Goal: Find specific page/section: Find specific page/section

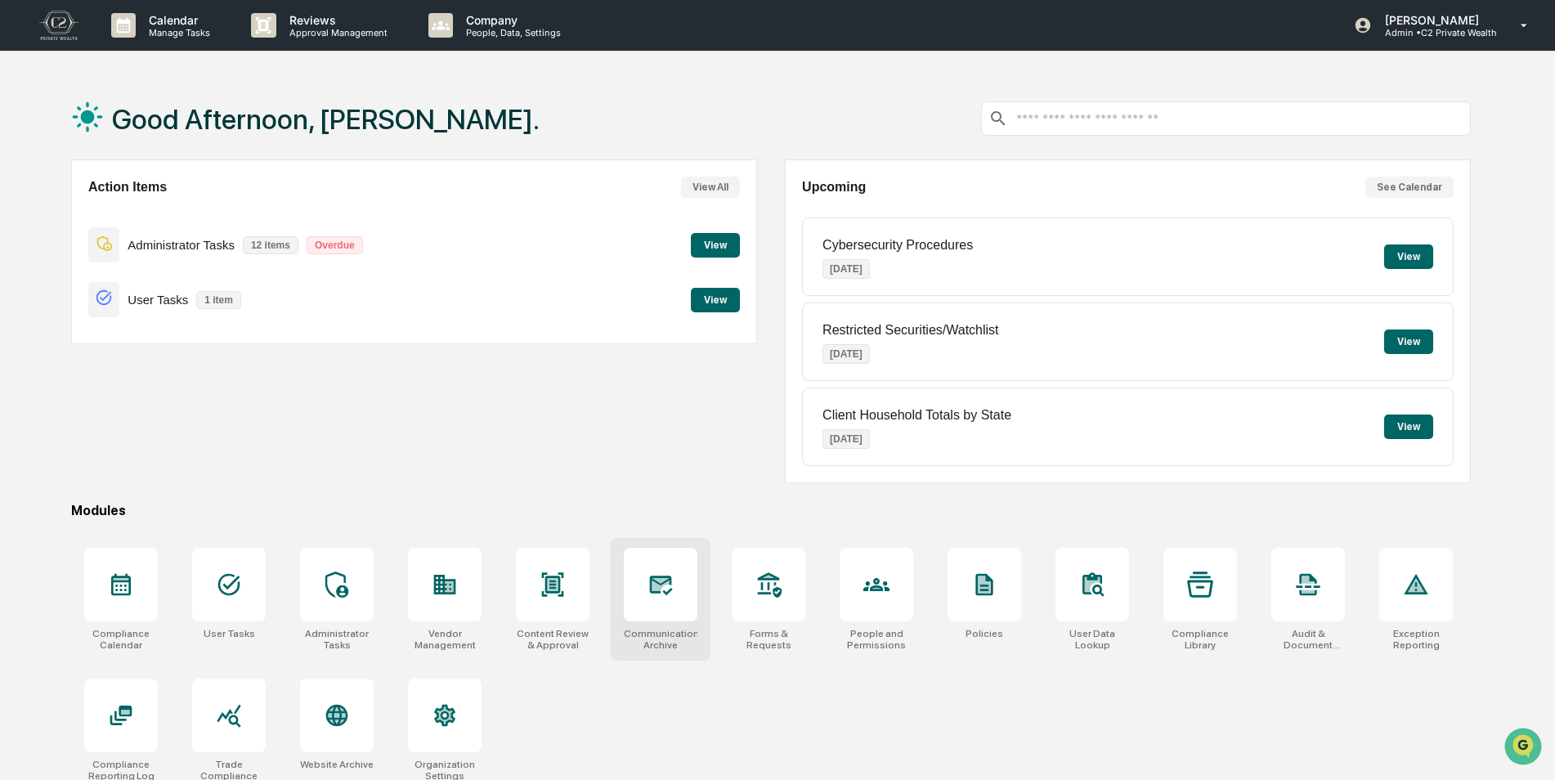
click at [672, 590] on icon at bounding box center [661, 585] width 26 height 26
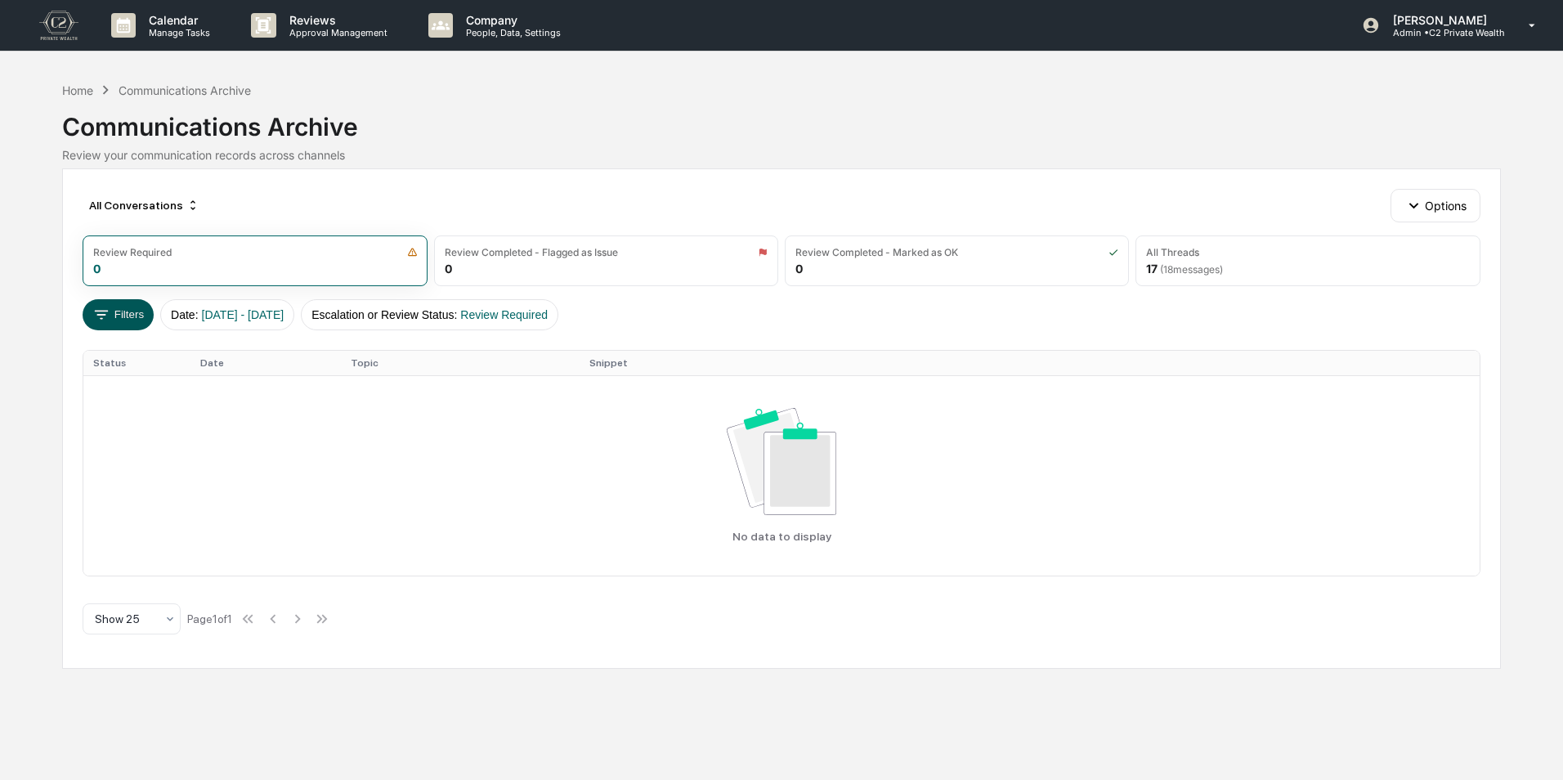
click at [125, 314] on button "Filters" at bounding box center [118, 314] width 71 height 31
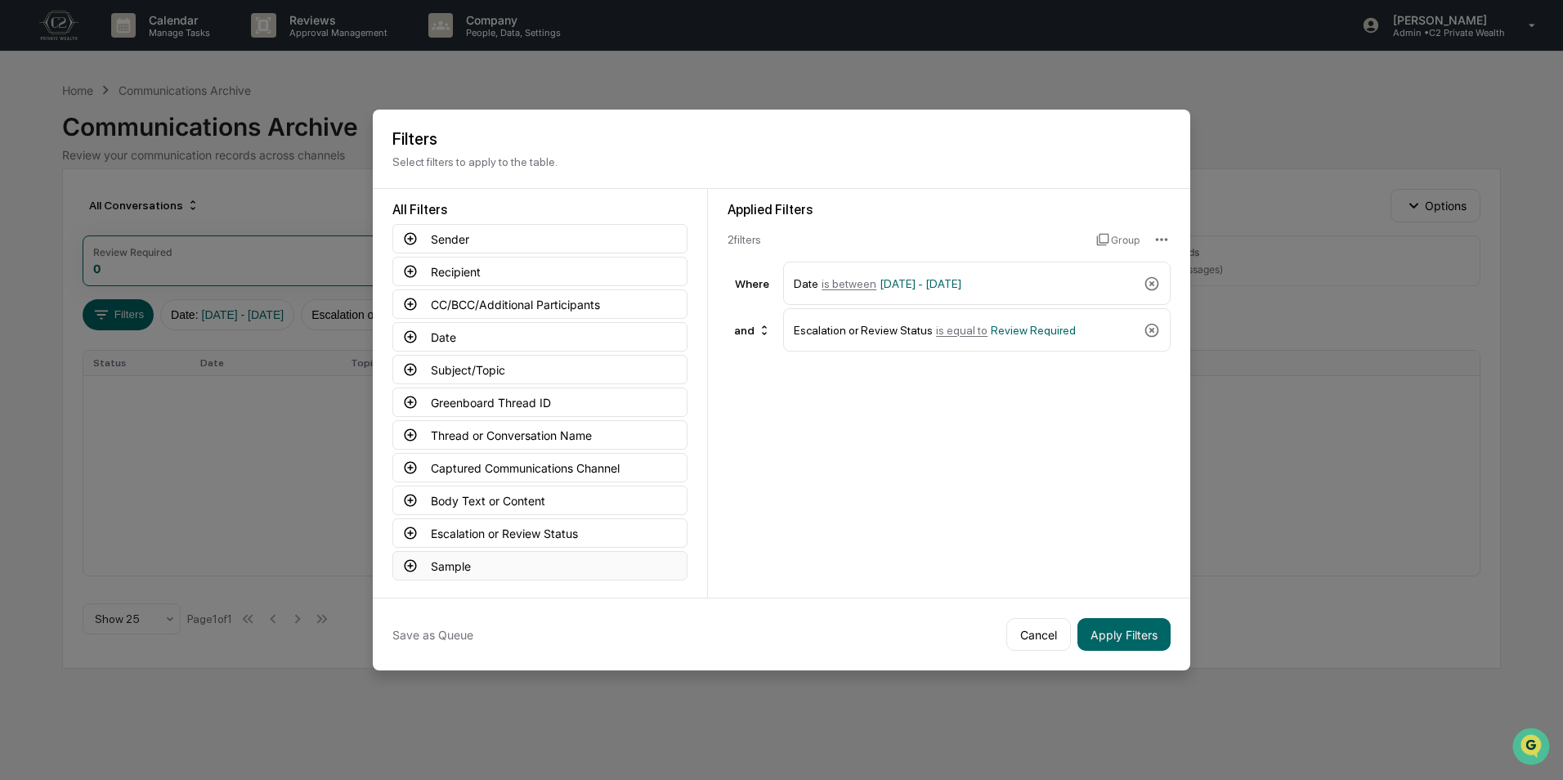
click at [403, 564] on icon at bounding box center [410, 566] width 15 height 15
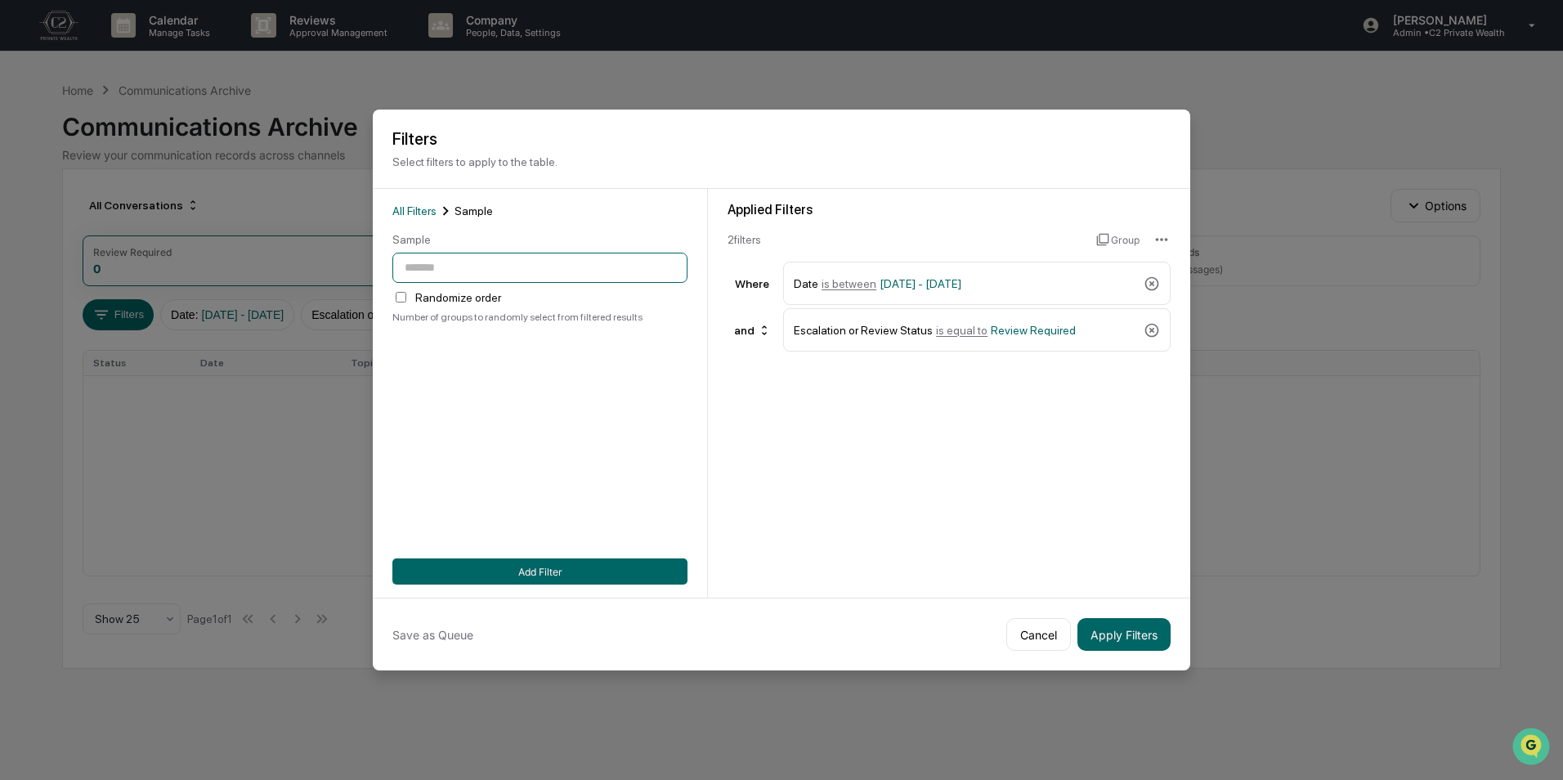
click at [491, 262] on input "number" at bounding box center [540, 268] width 295 height 30
type input "**"
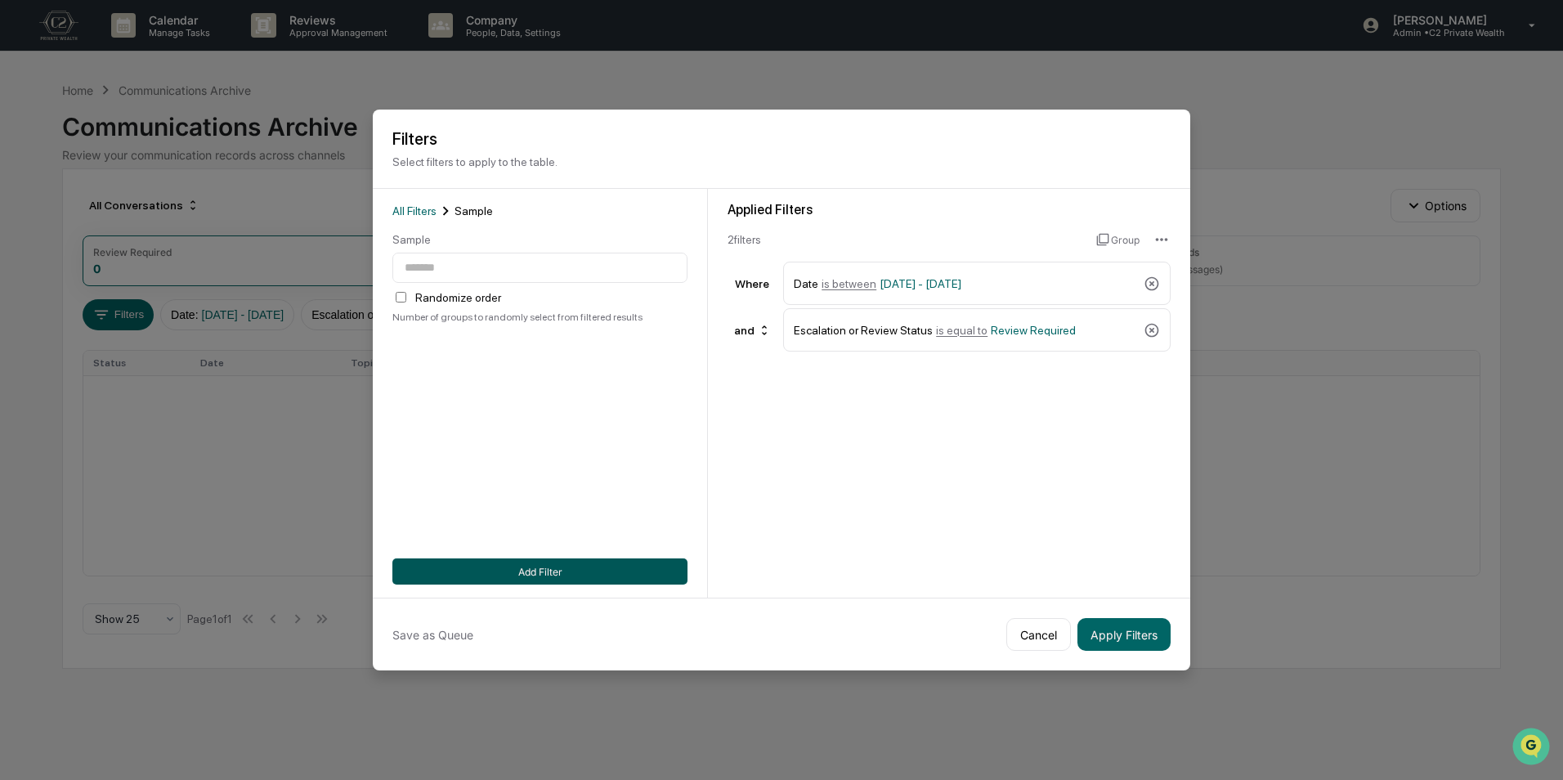
click at [559, 567] on button "Add Filter" at bounding box center [540, 572] width 295 height 26
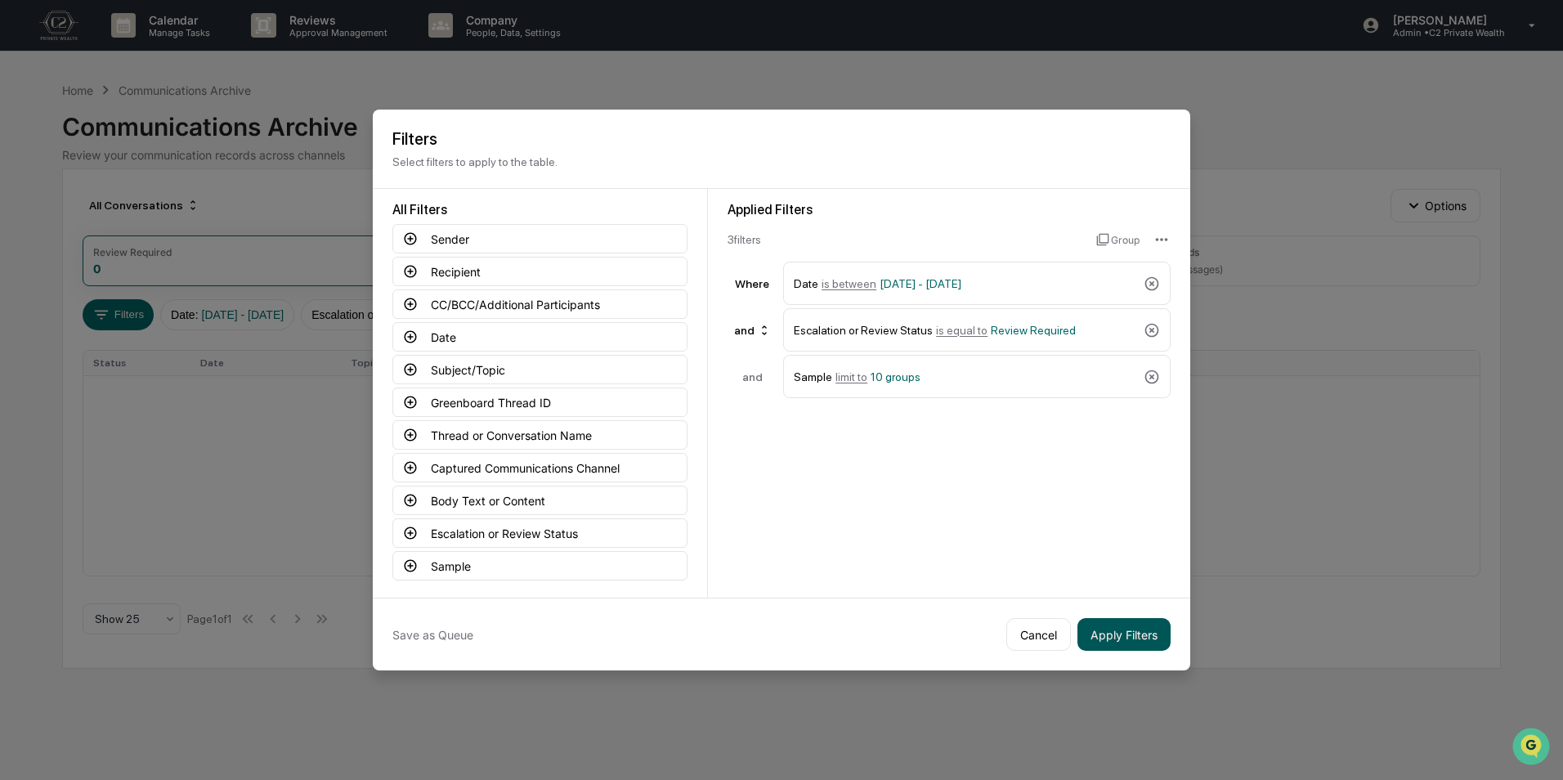
click at [1130, 630] on button "Apply Filters" at bounding box center [1124, 634] width 93 height 33
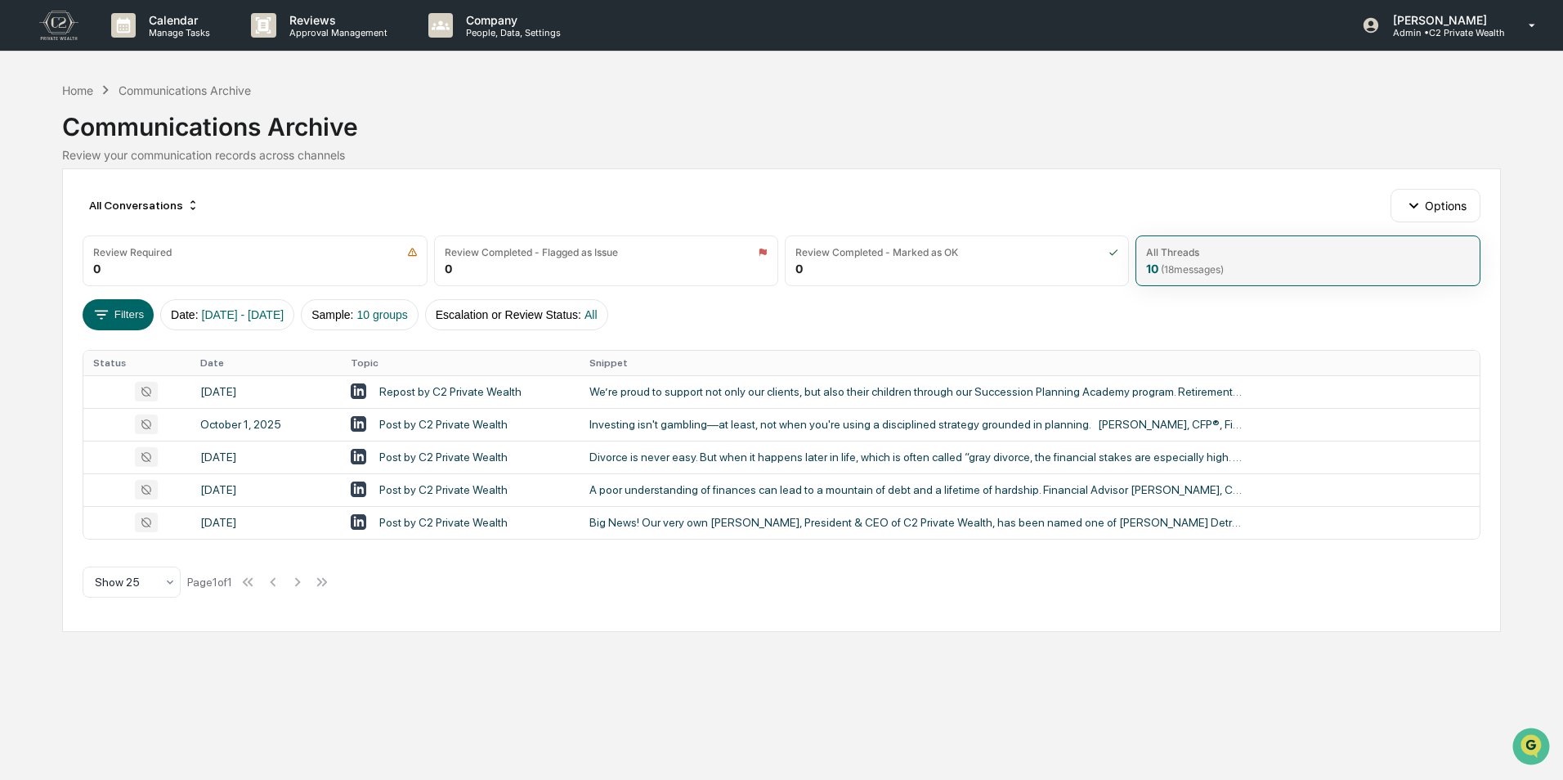
click at [1216, 265] on span "( 18 messages)" at bounding box center [1192, 269] width 63 height 12
click at [118, 304] on button "Filters" at bounding box center [118, 314] width 71 height 31
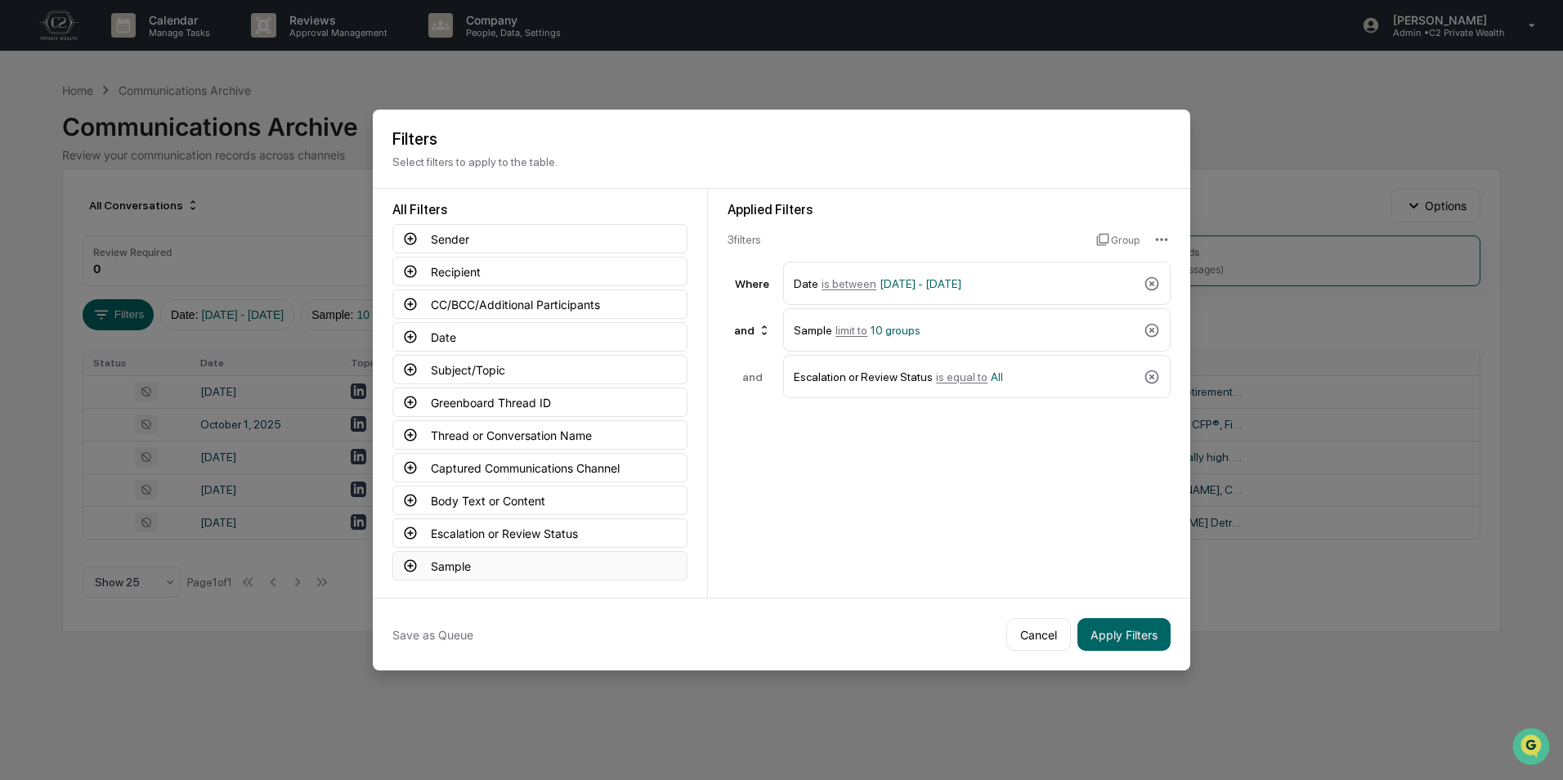
click at [403, 559] on icon at bounding box center [410, 566] width 15 height 15
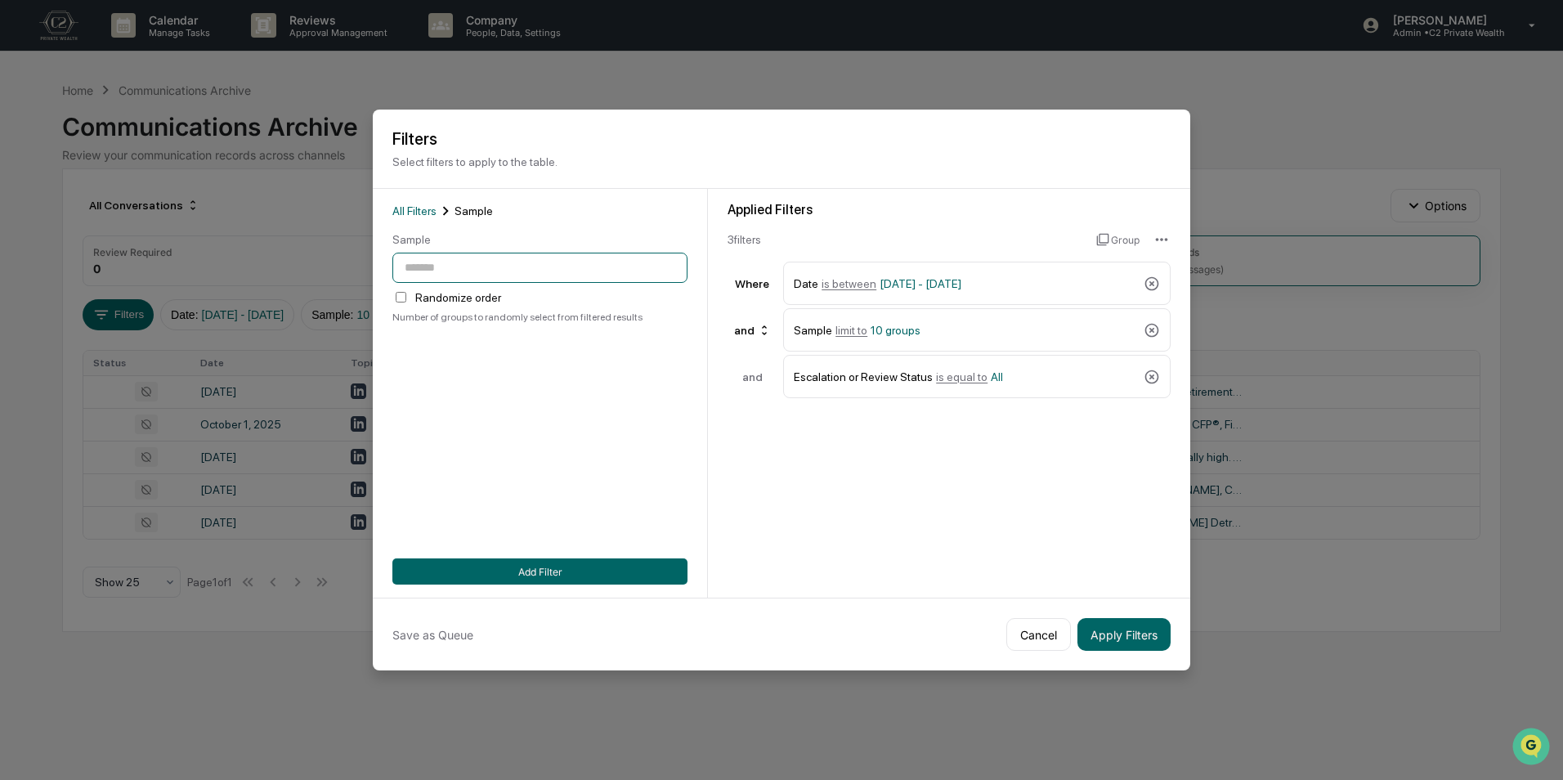
click at [452, 253] on input "number" at bounding box center [540, 268] width 295 height 30
type input "**"
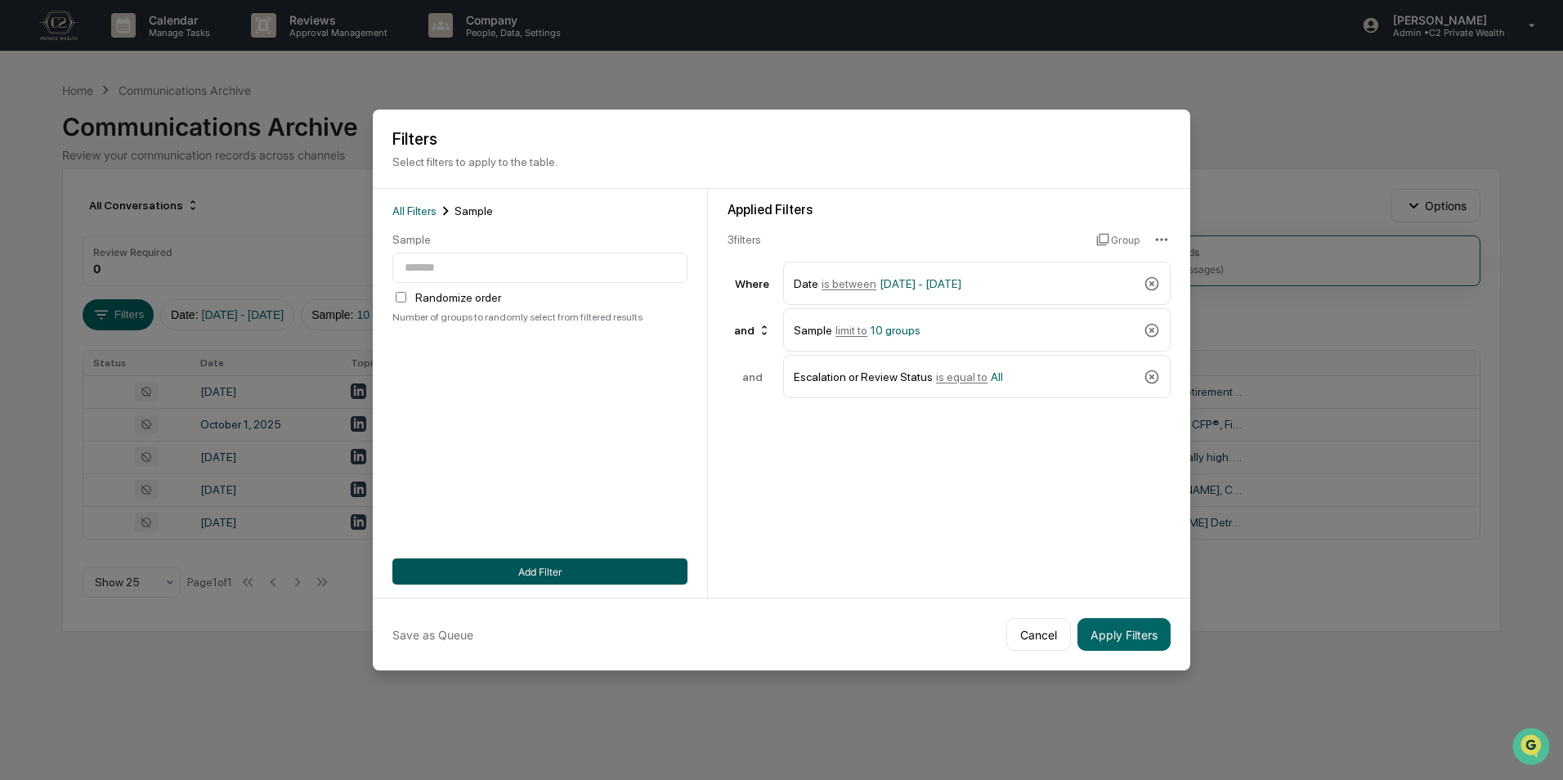
click at [545, 564] on button "Add Filter" at bounding box center [540, 572] width 295 height 26
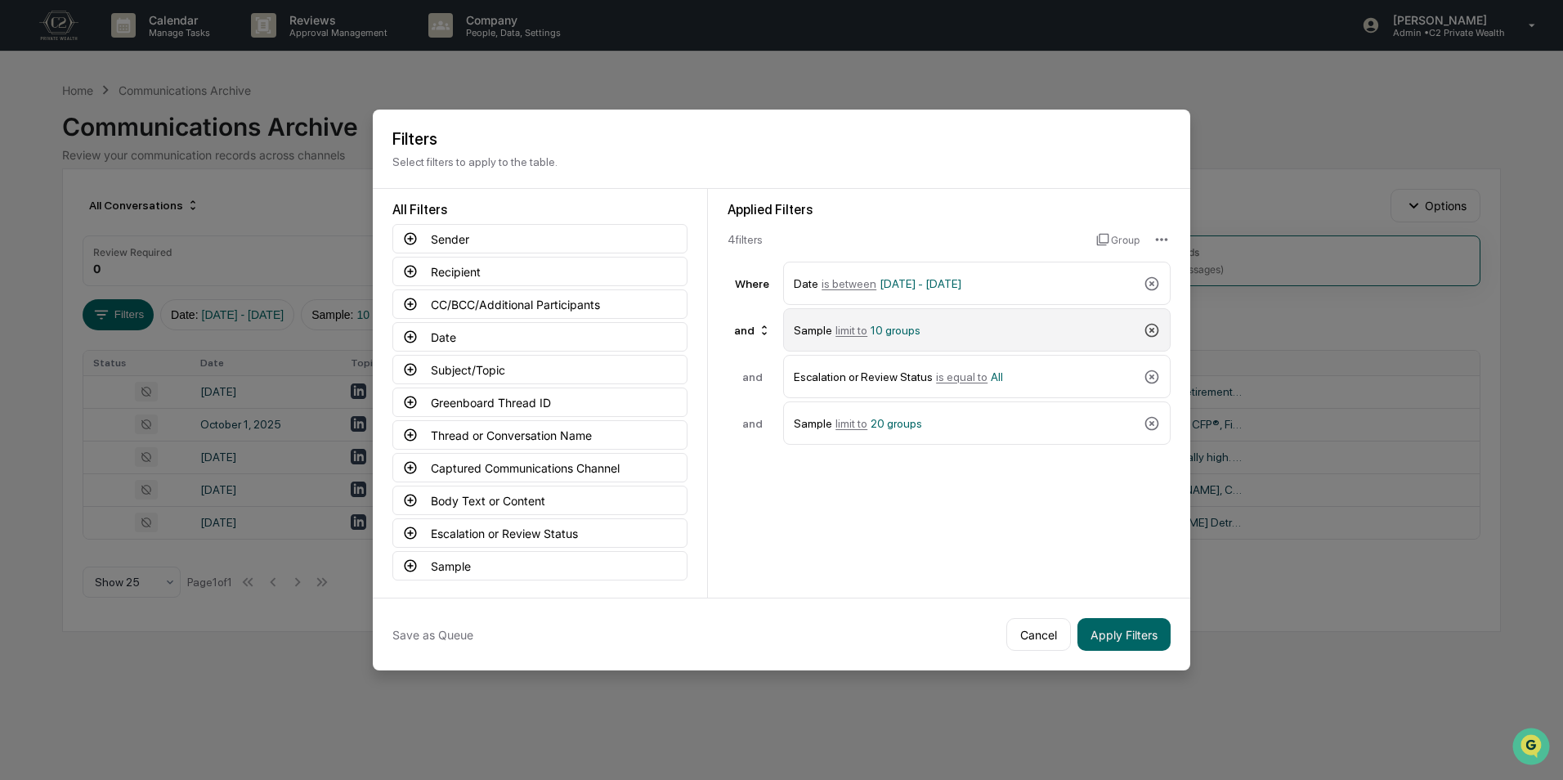
click at [1149, 324] on icon at bounding box center [1152, 330] width 16 height 16
click at [1131, 628] on button "Apply Filters" at bounding box center [1124, 634] width 93 height 33
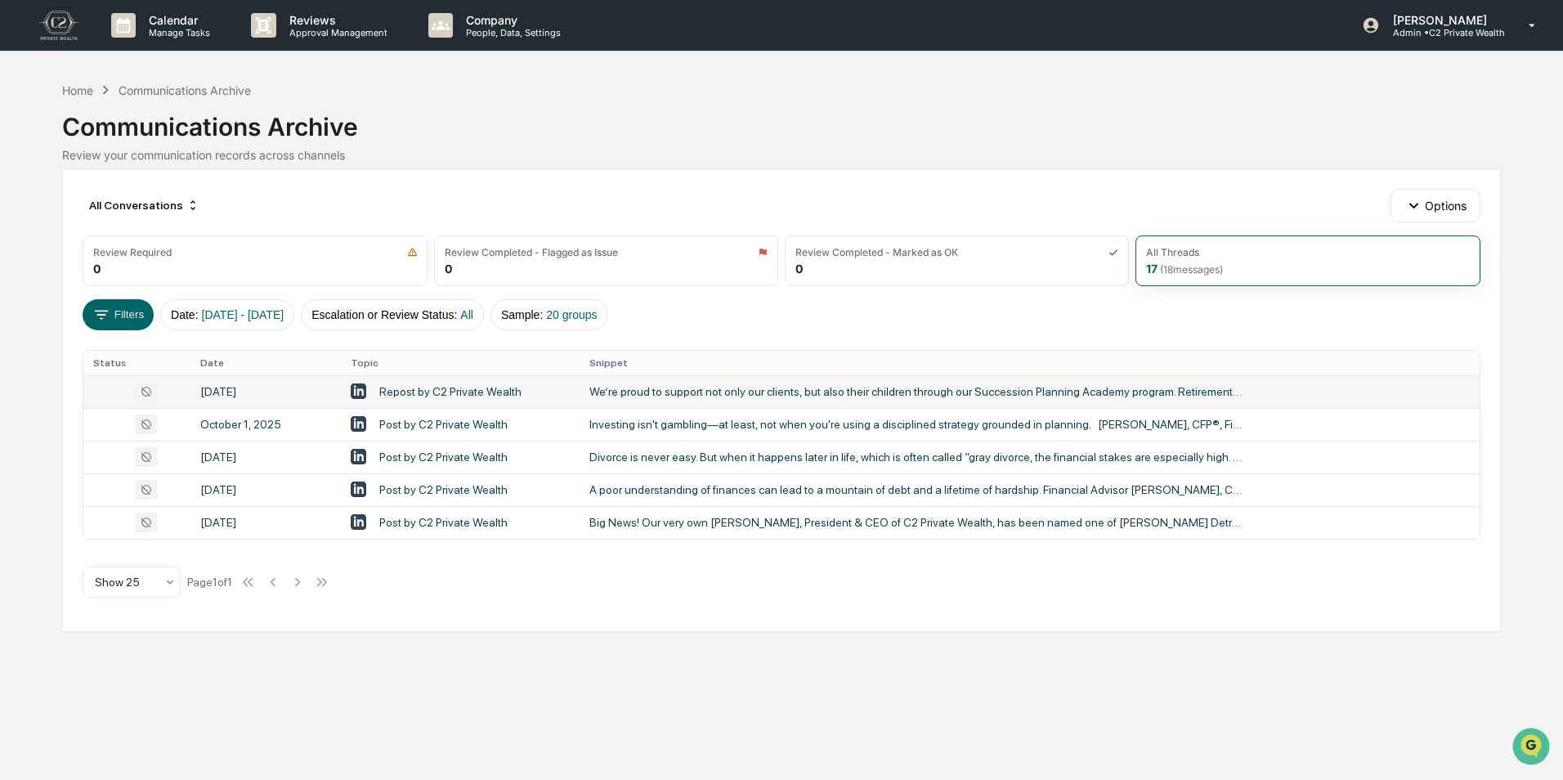
click at [491, 398] on div "Repost by C2 Private Wealth" at bounding box center [460, 392] width 219 height 16
click at [33, 195] on div "Calendar Manage Tasks Reviews Approval Management Company People, Data, Setting…" at bounding box center [781, 390] width 1563 height 780
click at [91, 313] on button "Filters" at bounding box center [118, 314] width 71 height 31
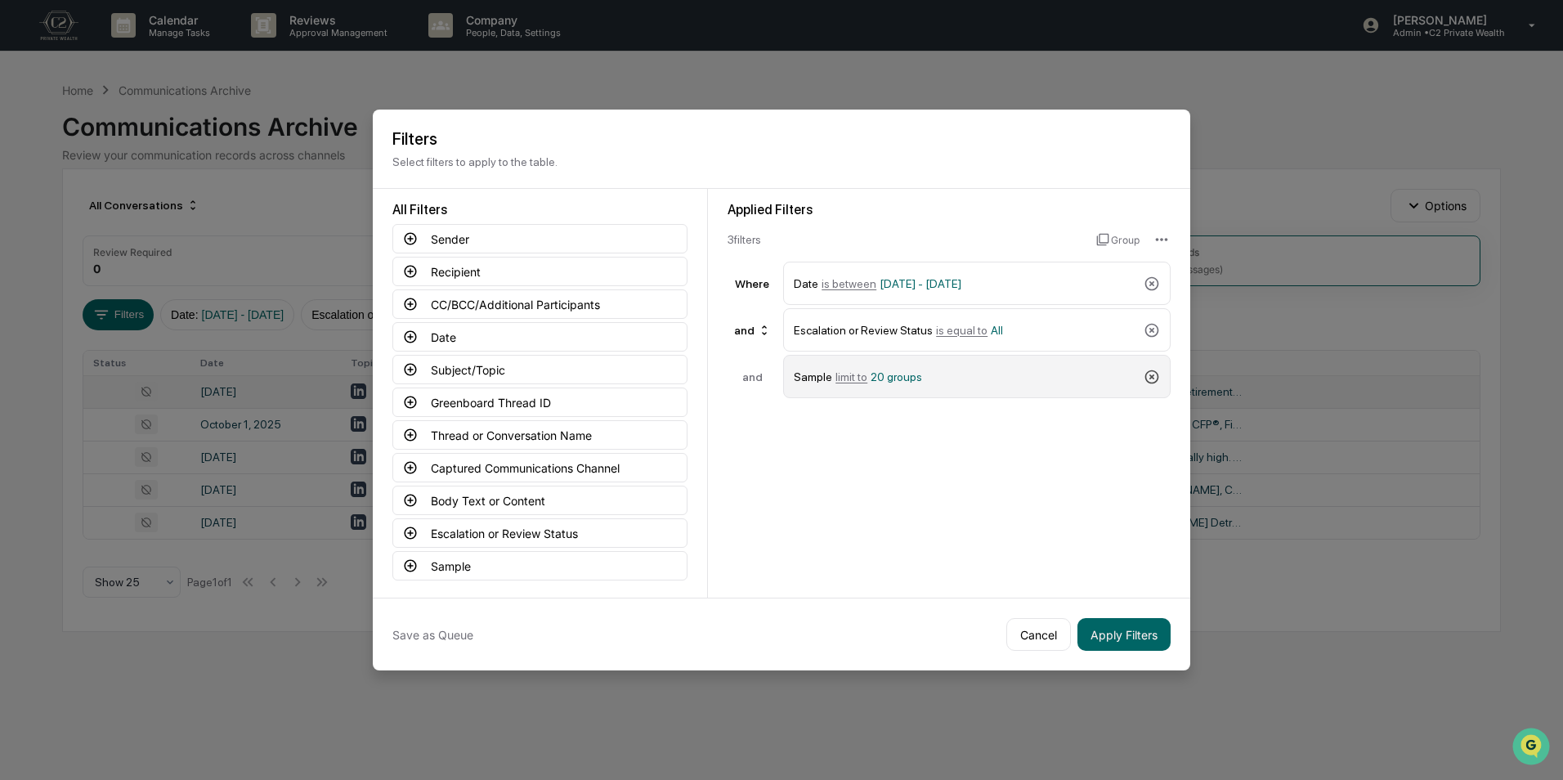
click at [1147, 378] on icon at bounding box center [1152, 377] width 16 height 16
click at [1120, 630] on button "Apply Filters" at bounding box center [1124, 634] width 93 height 33
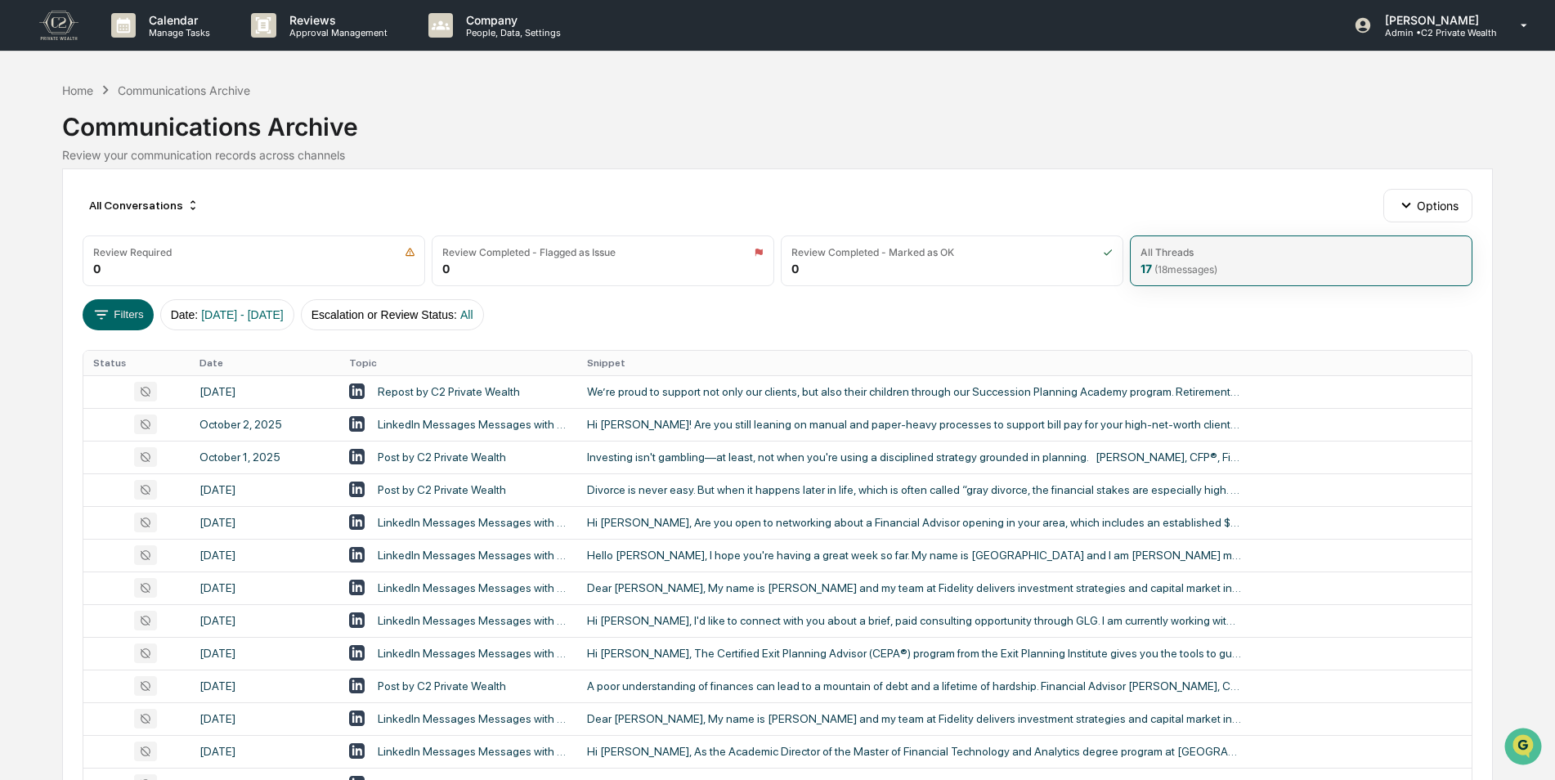
click at [1254, 254] on div "All Threads" at bounding box center [1301, 252] width 321 height 12
click at [116, 321] on button "Filters" at bounding box center [118, 314] width 71 height 31
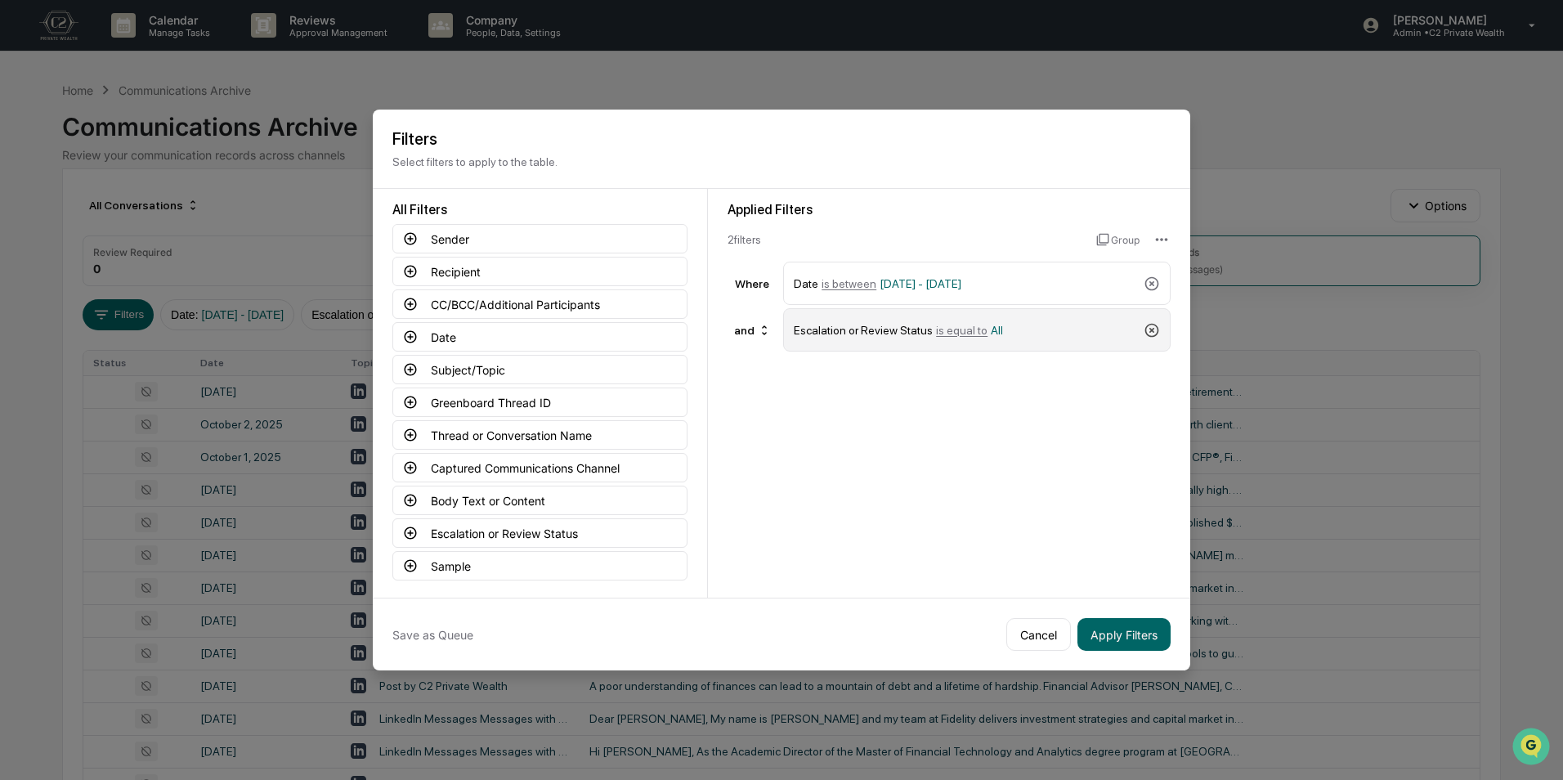
click at [1149, 326] on icon at bounding box center [1153, 330] width 14 height 14
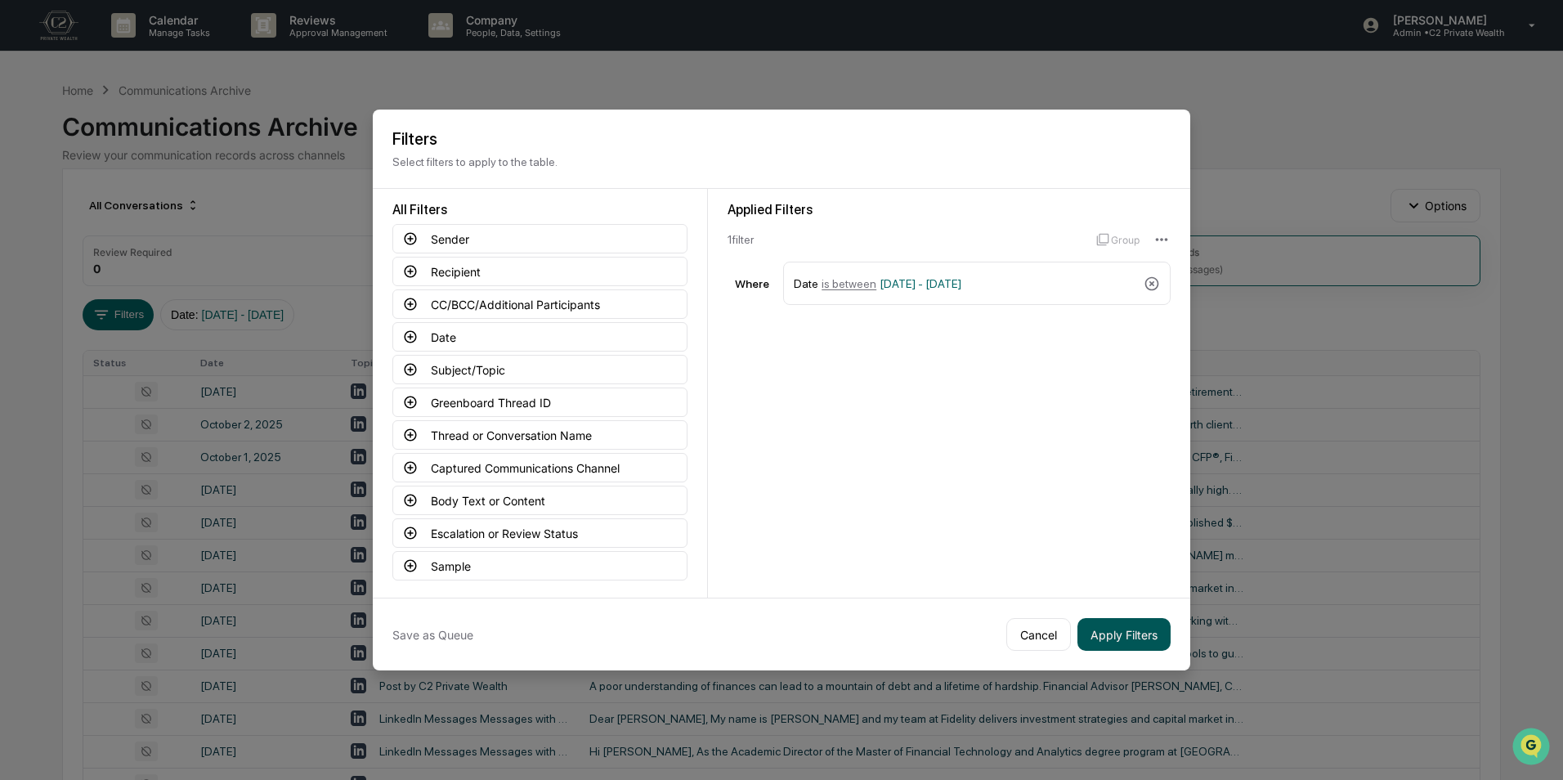
click at [1133, 624] on button "Apply Filters" at bounding box center [1124, 634] width 93 height 33
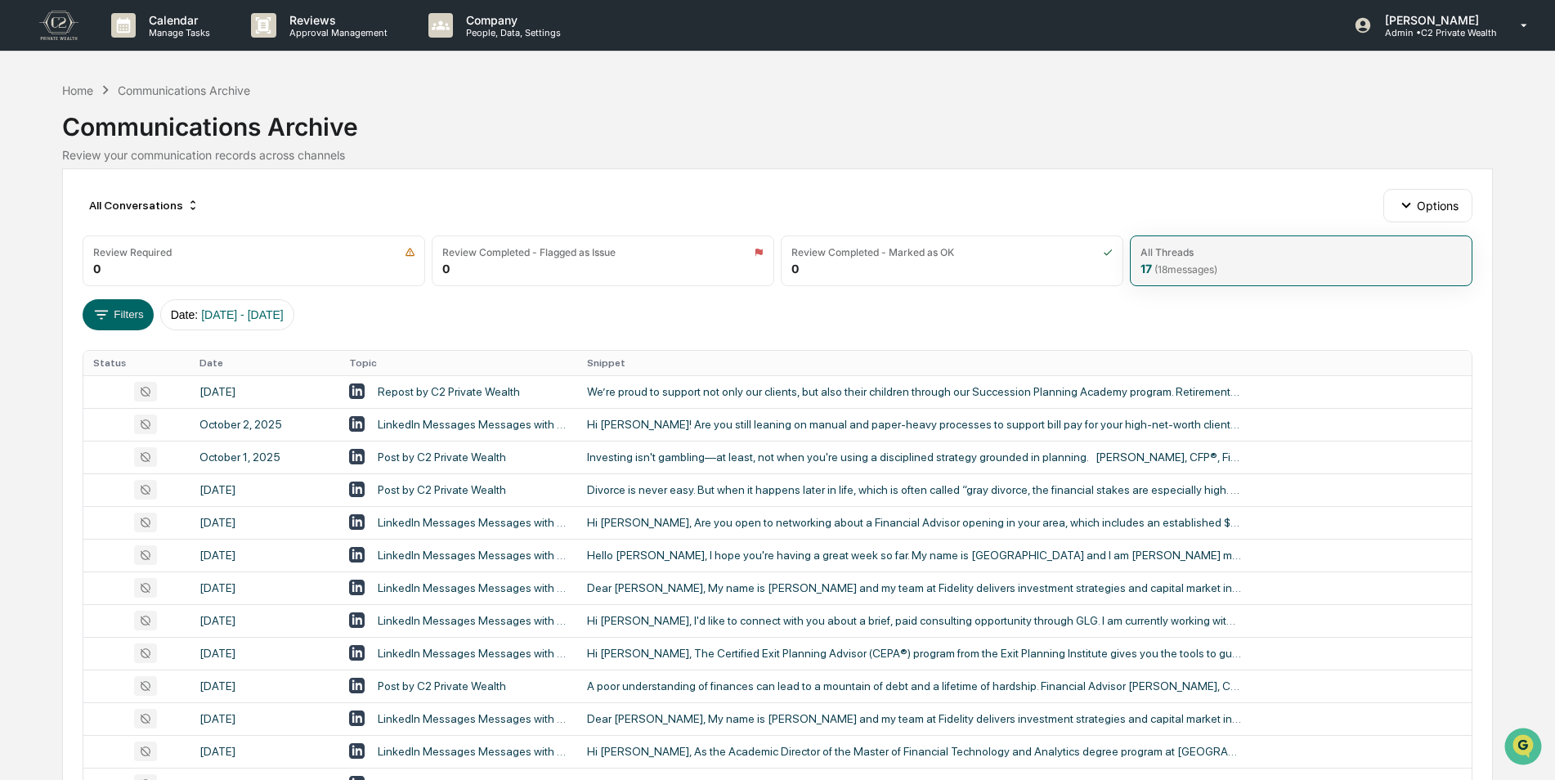
click at [1236, 266] on div "All Threads 17 ( 18 messages)" at bounding box center [1301, 261] width 343 height 51
click at [111, 316] on button "Filters" at bounding box center [118, 314] width 71 height 31
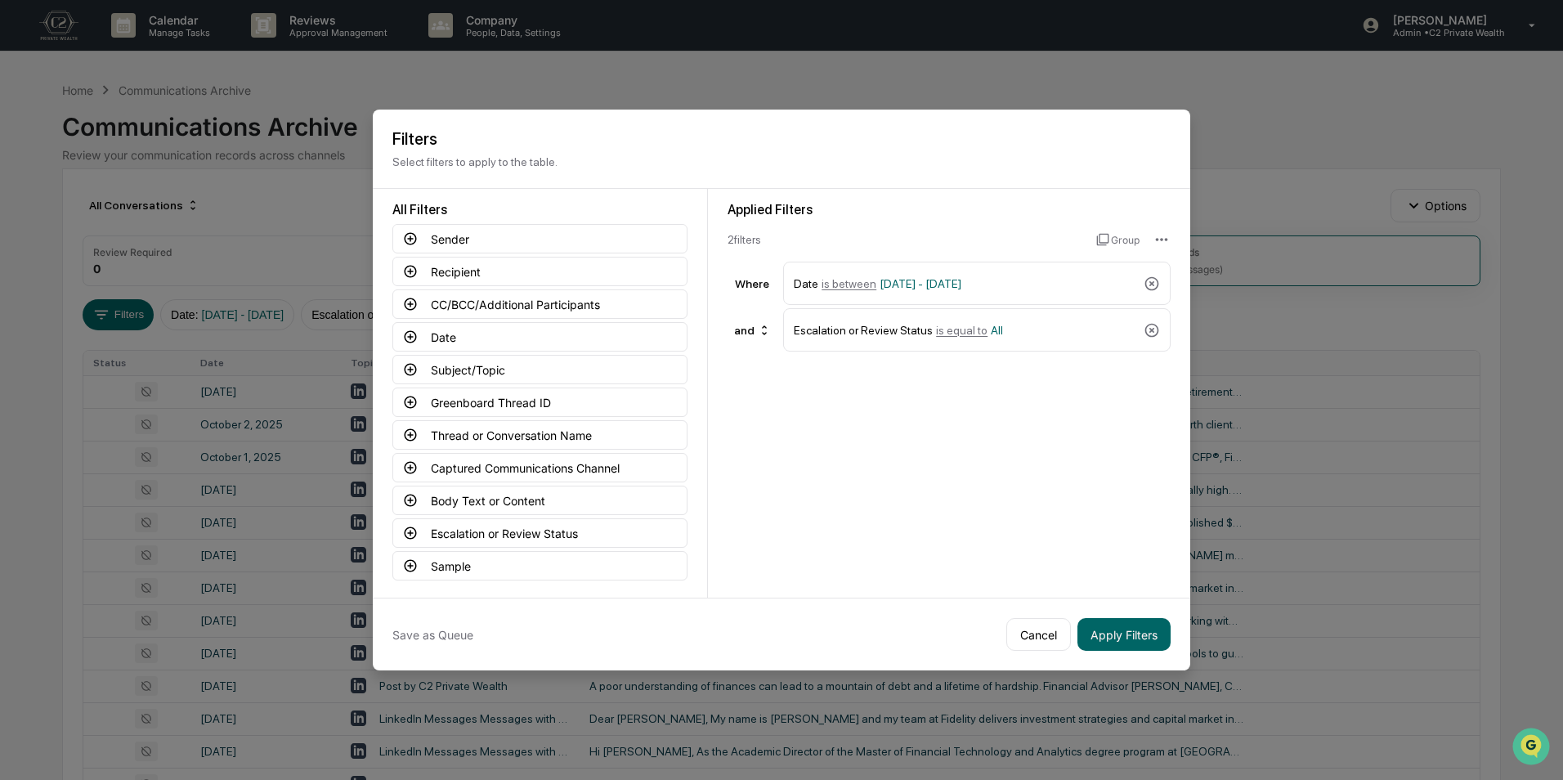
click at [1153, 328] on icon at bounding box center [1152, 330] width 16 height 16
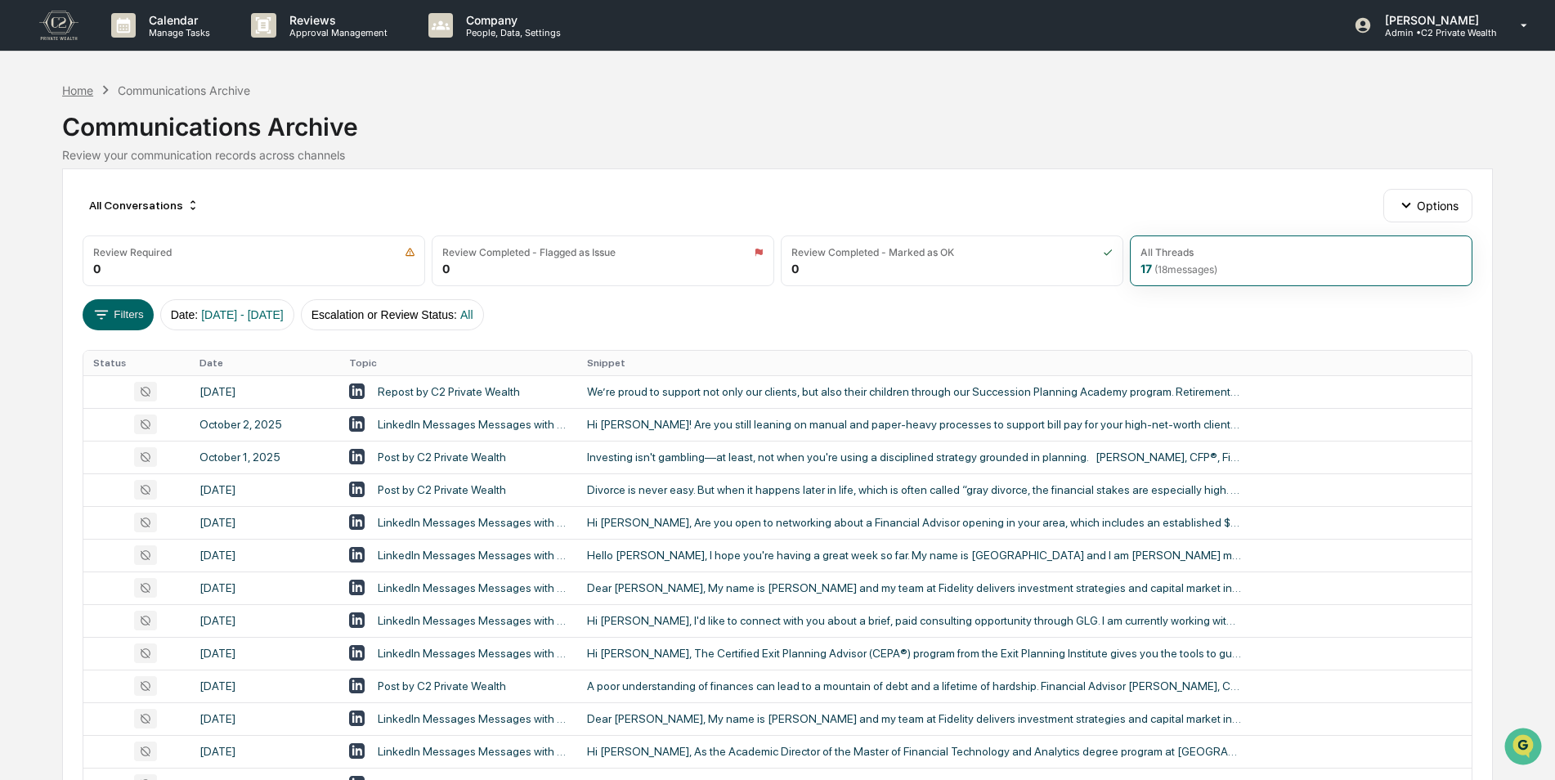
click at [74, 92] on div "Home" at bounding box center [77, 90] width 31 height 14
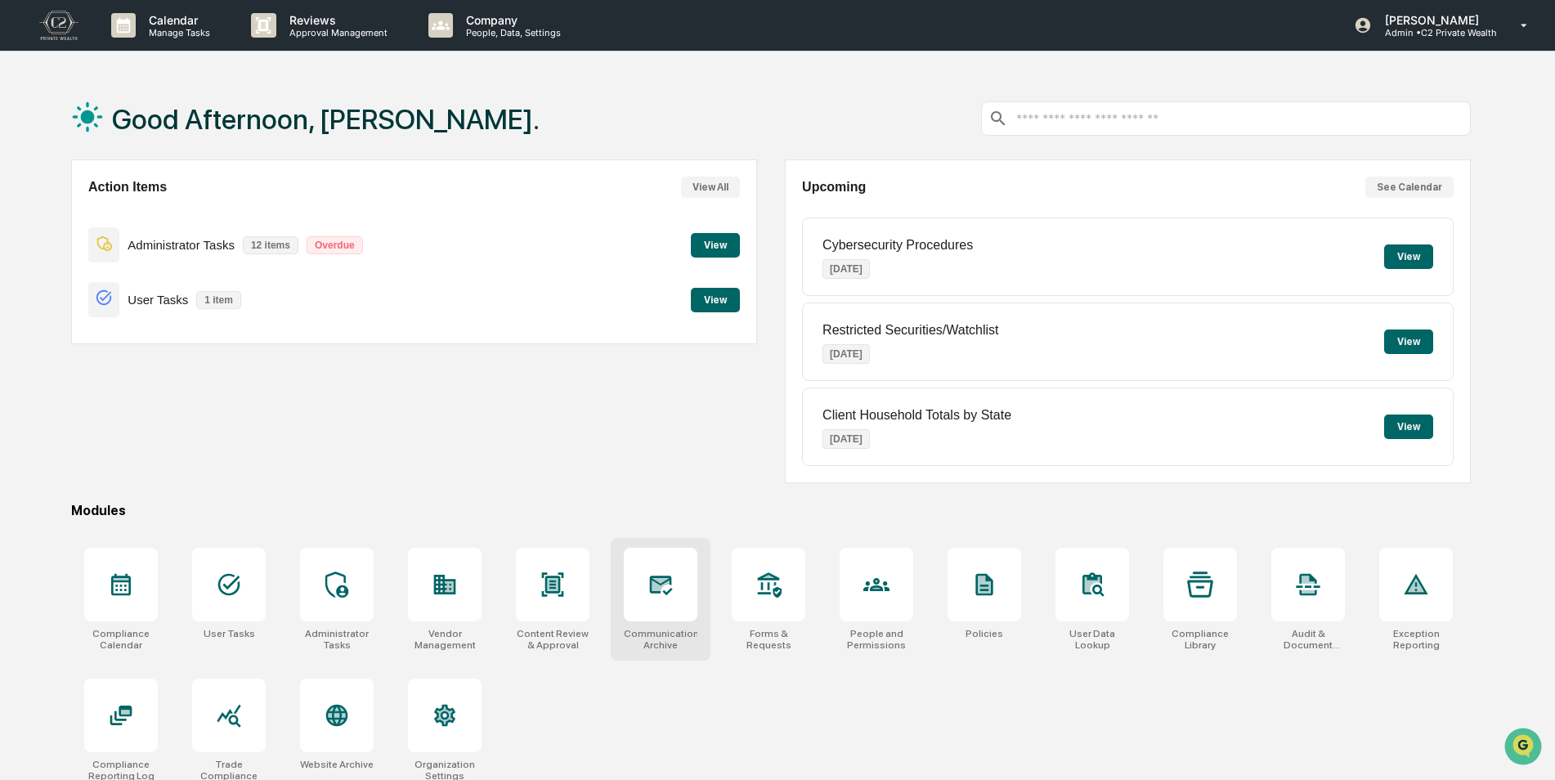
click at [661, 591] on icon at bounding box center [661, 586] width 23 height 20
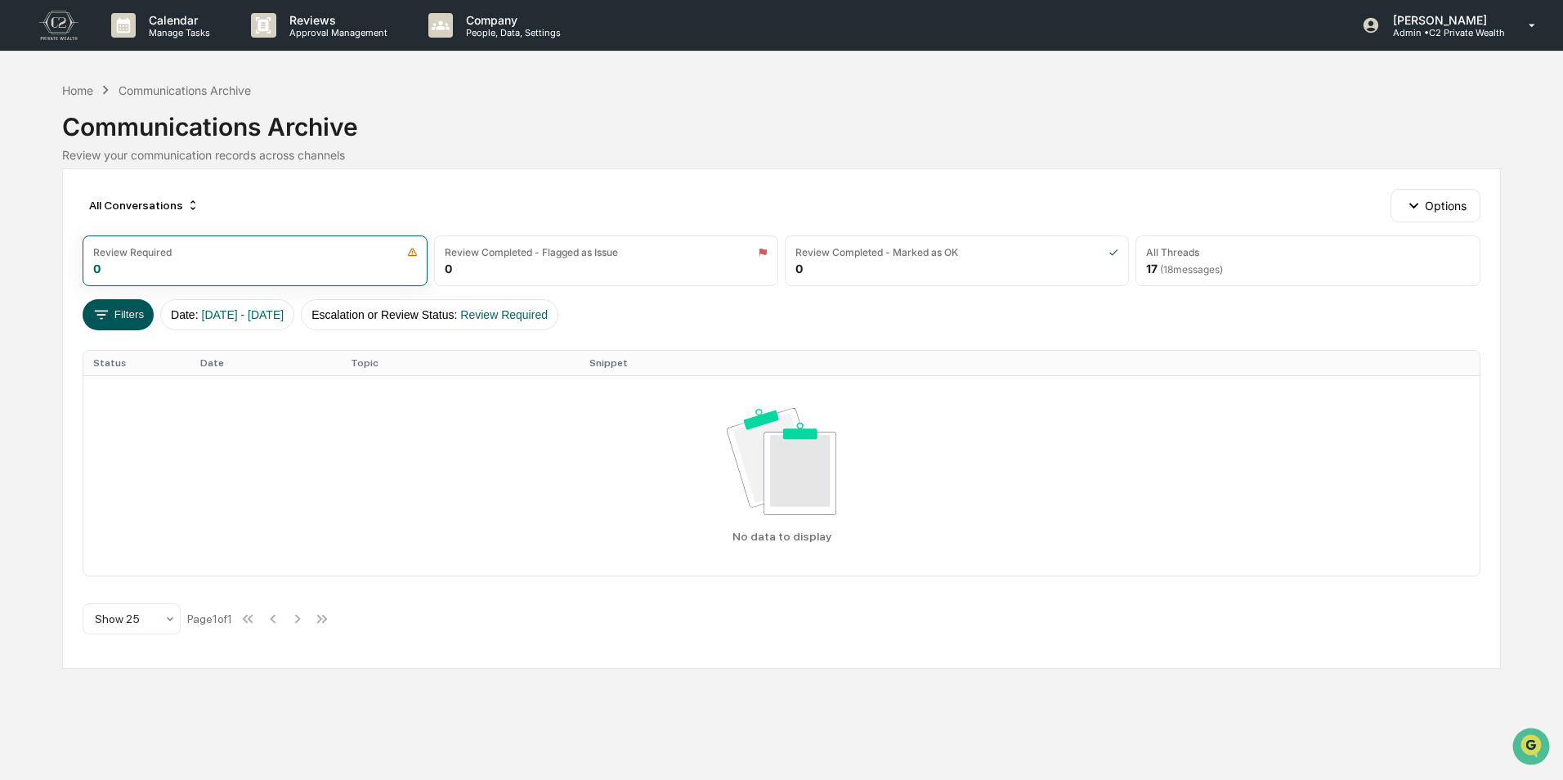
click at [114, 317] on button "Filters" at bounding box center [118, 314] width 71 height 31
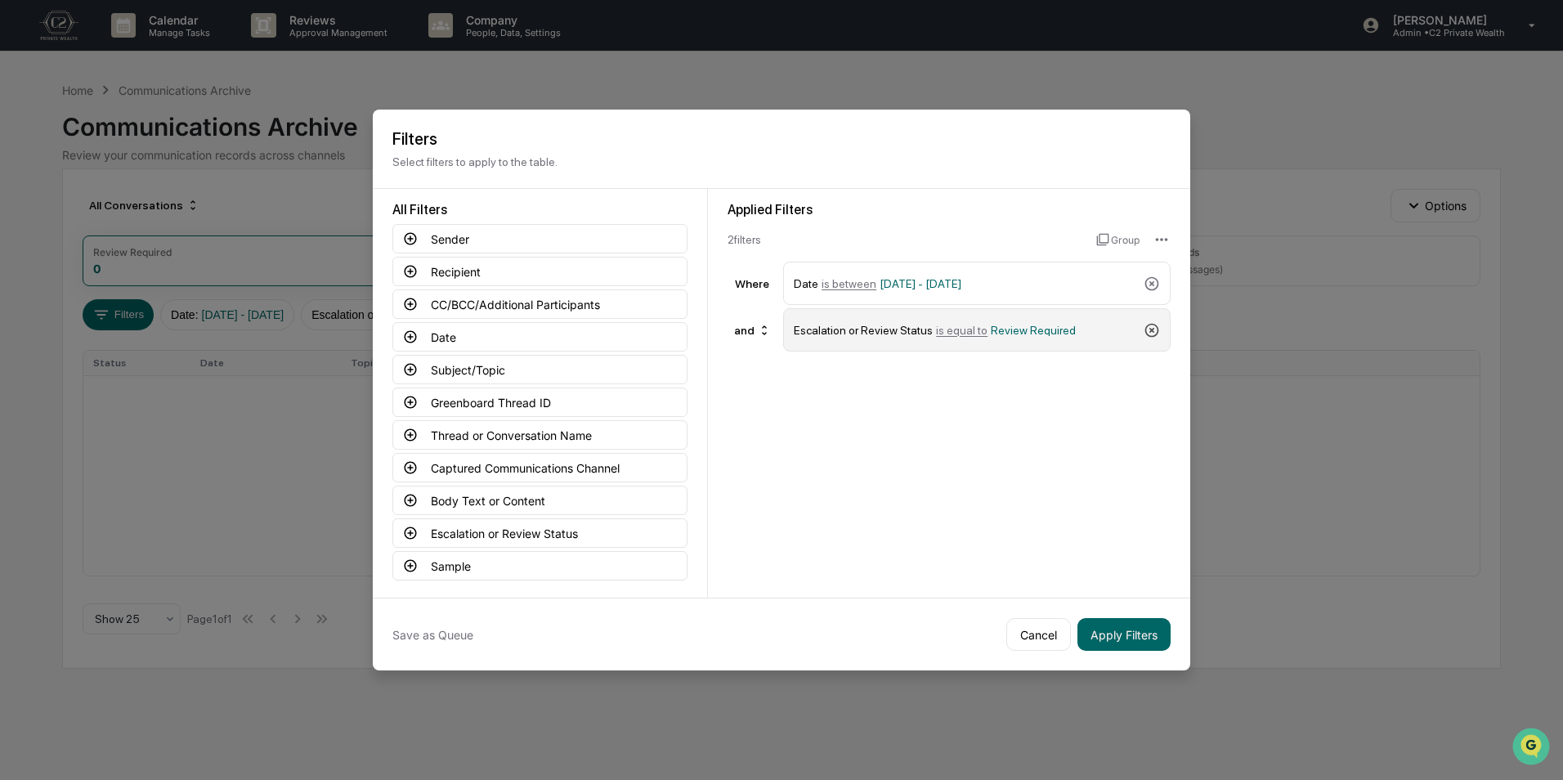
click at [1155, 327] on icon at bounding box center [1153, 330] width 14 height 14
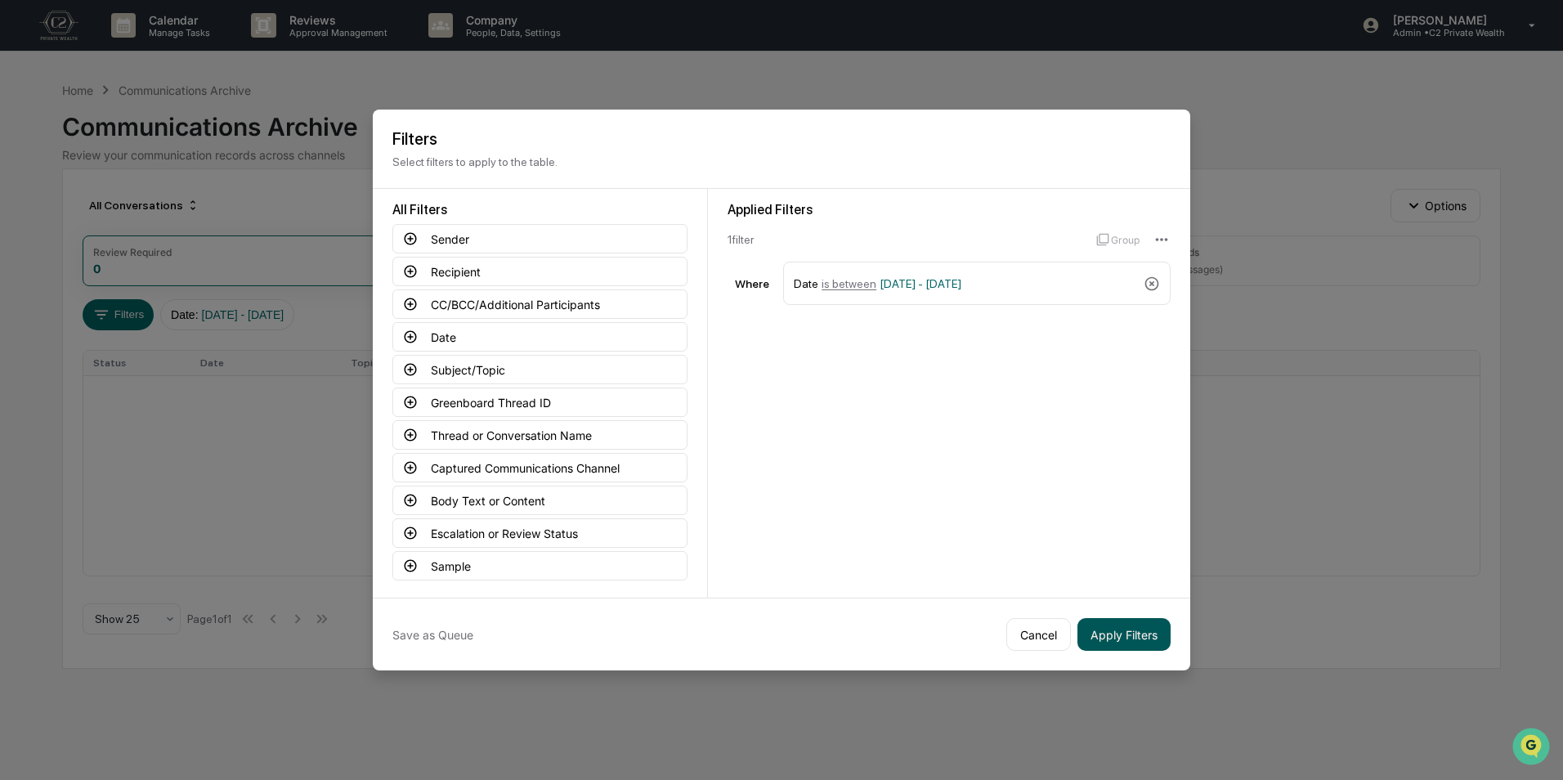
click at [1107, 639] on button "Apply Filters" at bounding box center [1124, 634] width 93 height 33
